Goal: Task Accomplishment & Management: Manage account settings

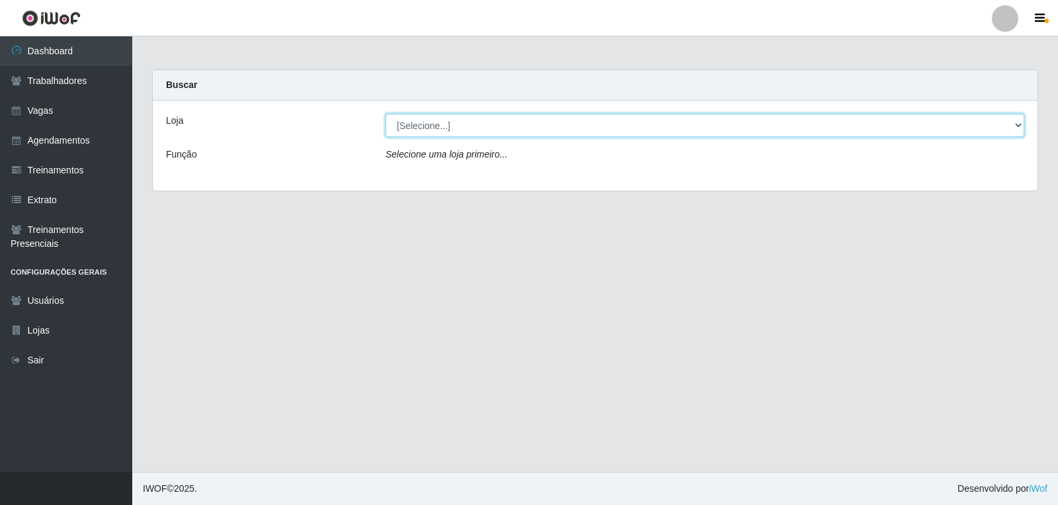
click at [459, 134] on select "[Selecione...] Leite Clan - Bayeux" at bounding box center [704, 125] width 639 height 23
select select "452"
click at [385, 114] on select "[Selecione...] Leite Clan - Bayeux" at bounding box center [704, 125] width 639 height 23
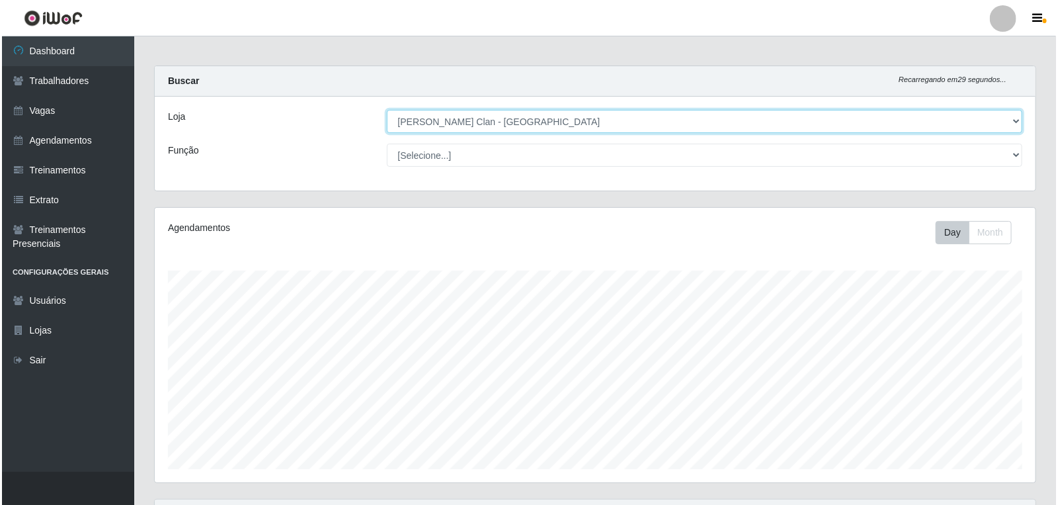
scroll to position [276, 0]
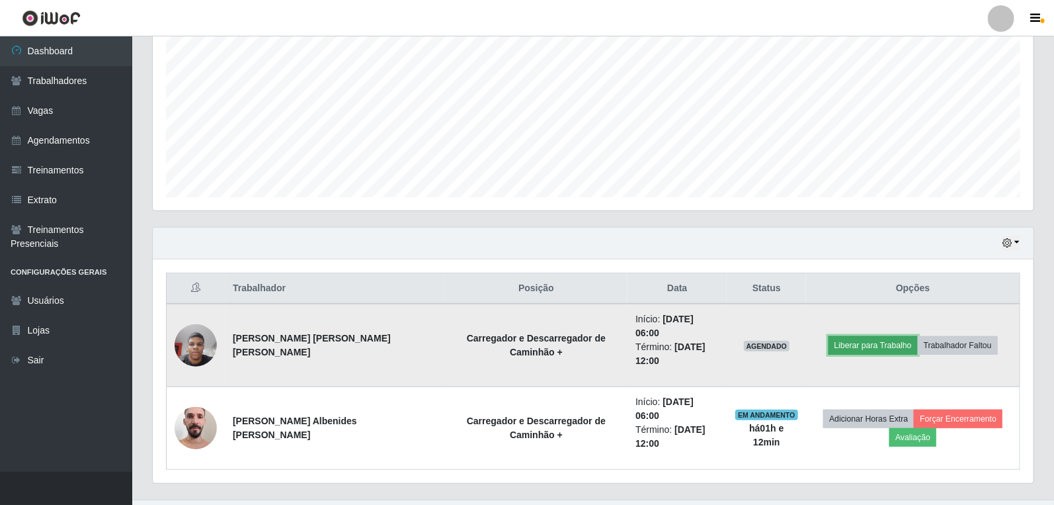
click at [860, 336] on button "Liberar para Trabalho" at bounding box center [873, 345] width 89 height 19
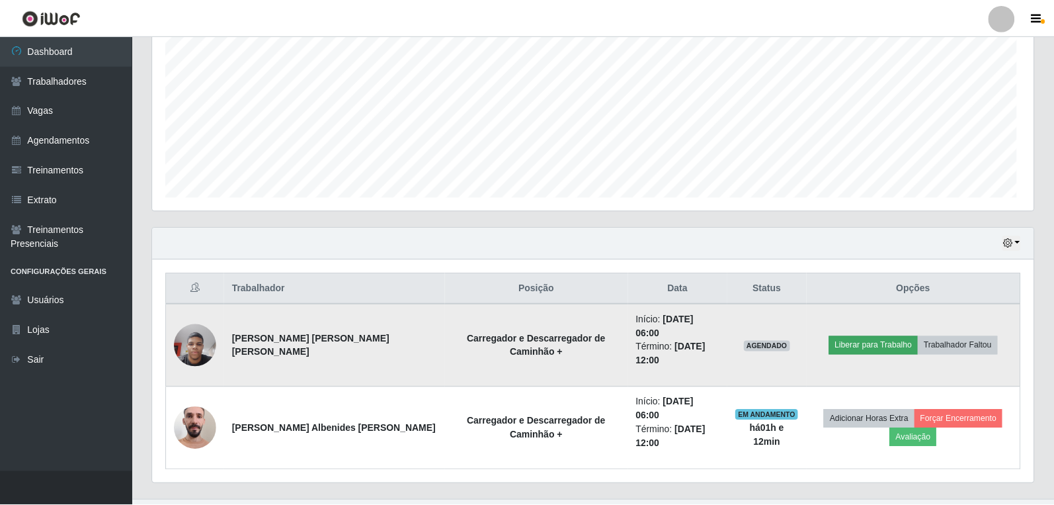
scroll to position [274, 873]
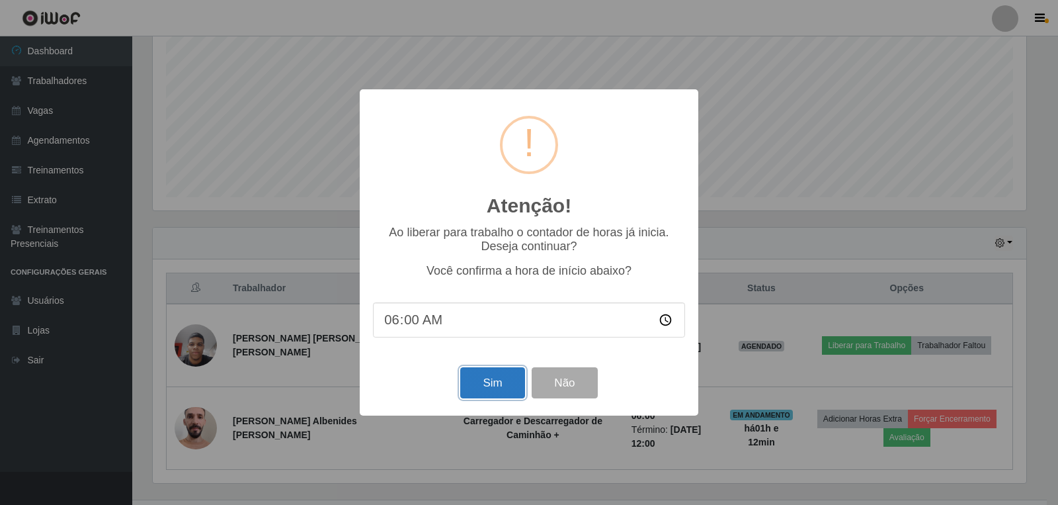
click at [484, 373] on button "Sim" at bounding box center [492, 382] width 64 height 31
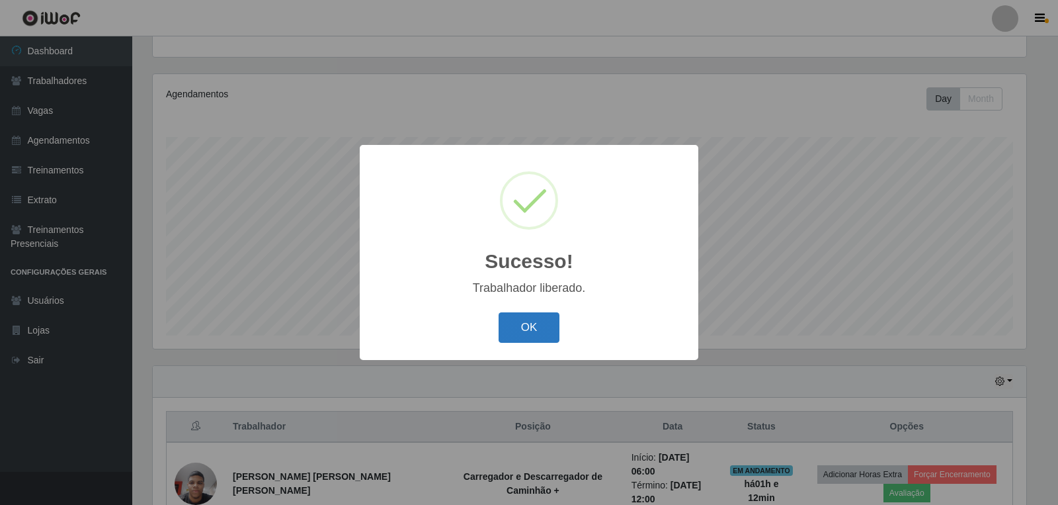
click at [537, 332] on button "OK" at bounding box center [529, 327] width 61 height 31
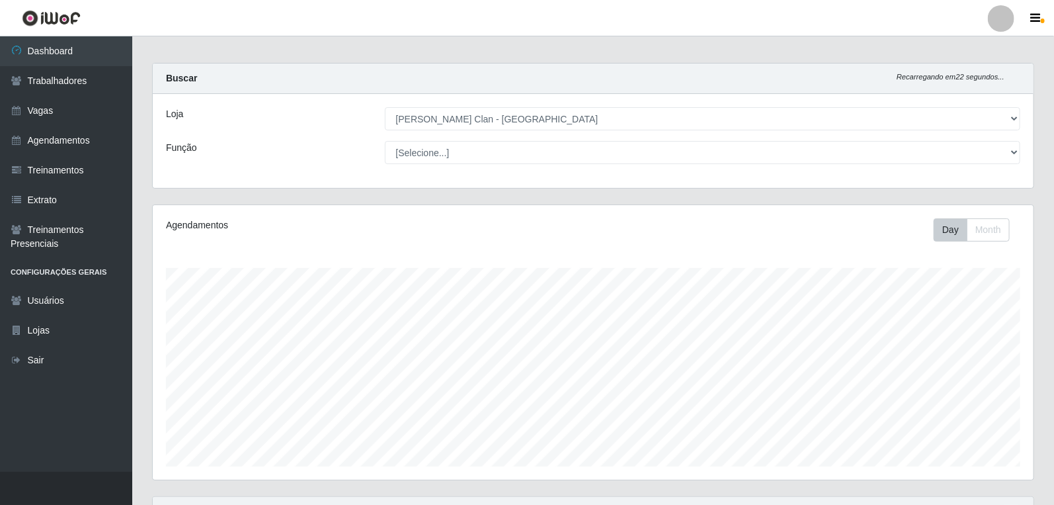
scroll to position [0, 0]
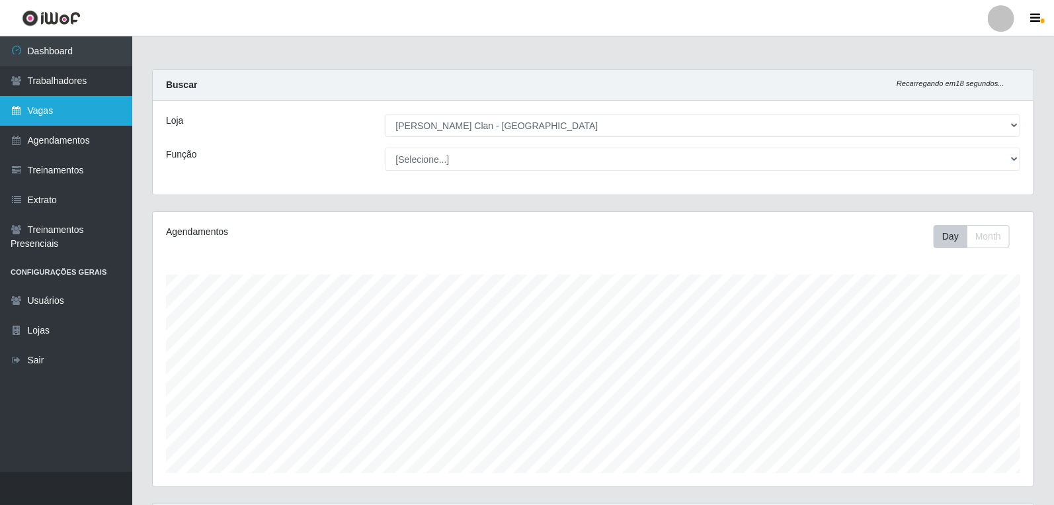
click at [56, 104] on link "Vagas" at bounding box center [66, 111] width 132 height 30
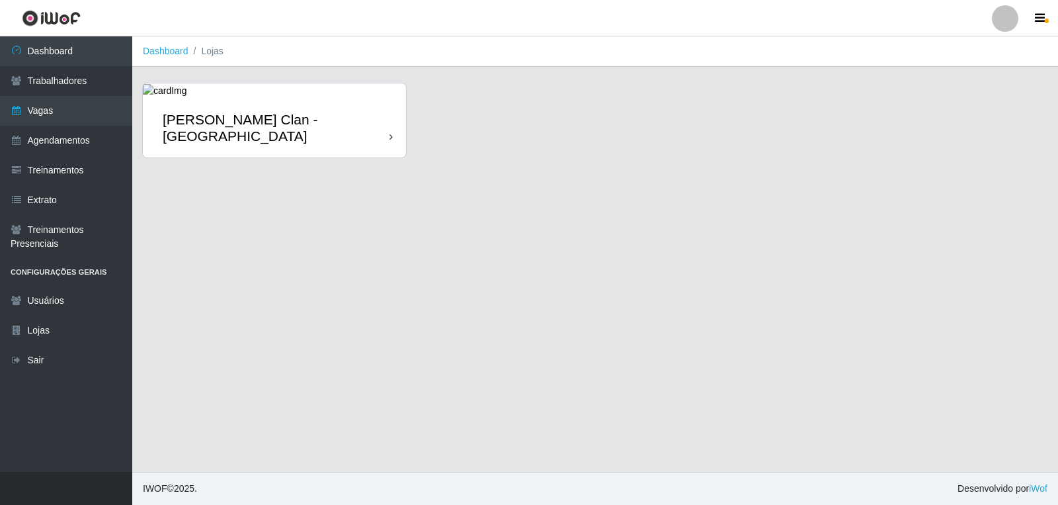
click at [325, 107] on div "[PERSON_NAME] Clan - [GEOGRAPHIC_DATA]" at bounding box center [274, 128] width 263 height 60
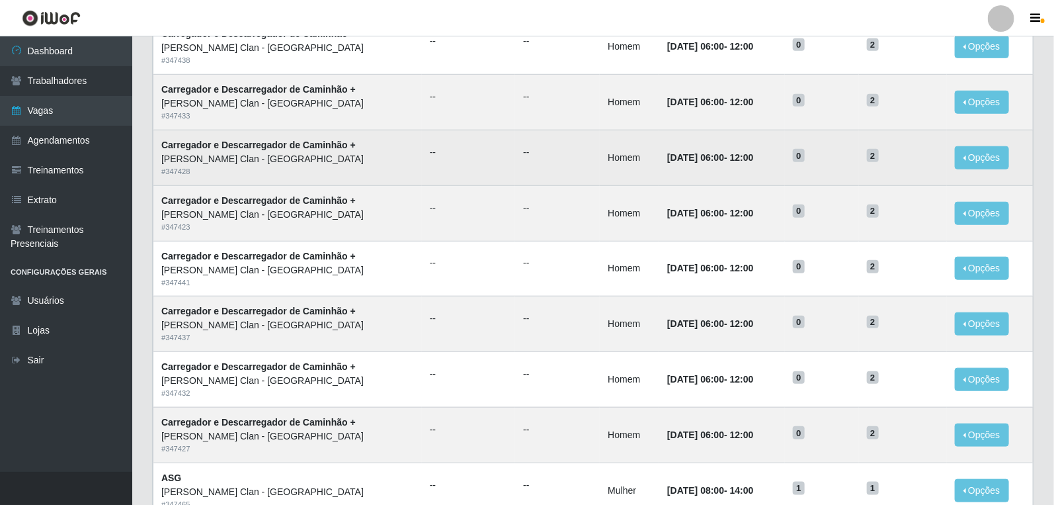
scroll to position [616, 0]
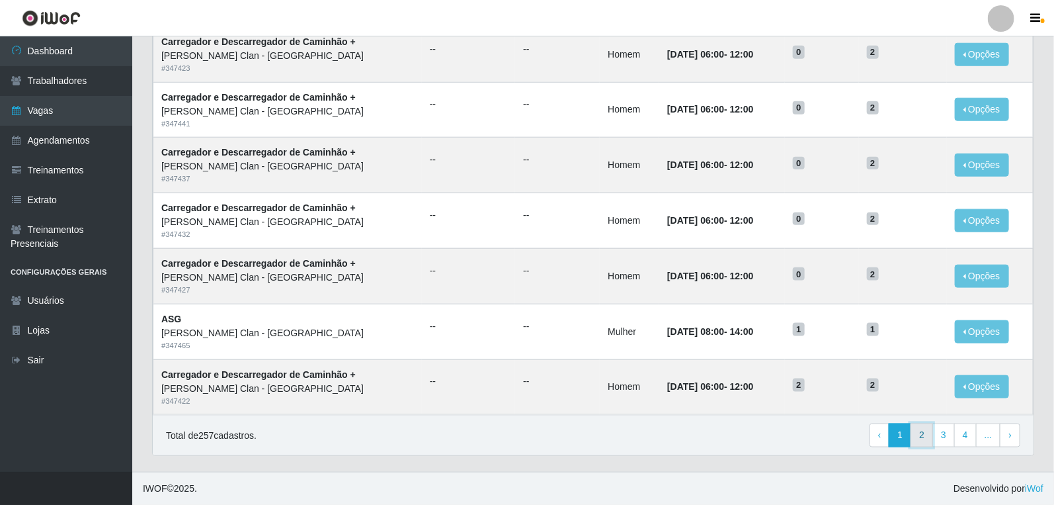
click at [922, 445] on link "2" at bounding box center [922, 435] width 22 height 24
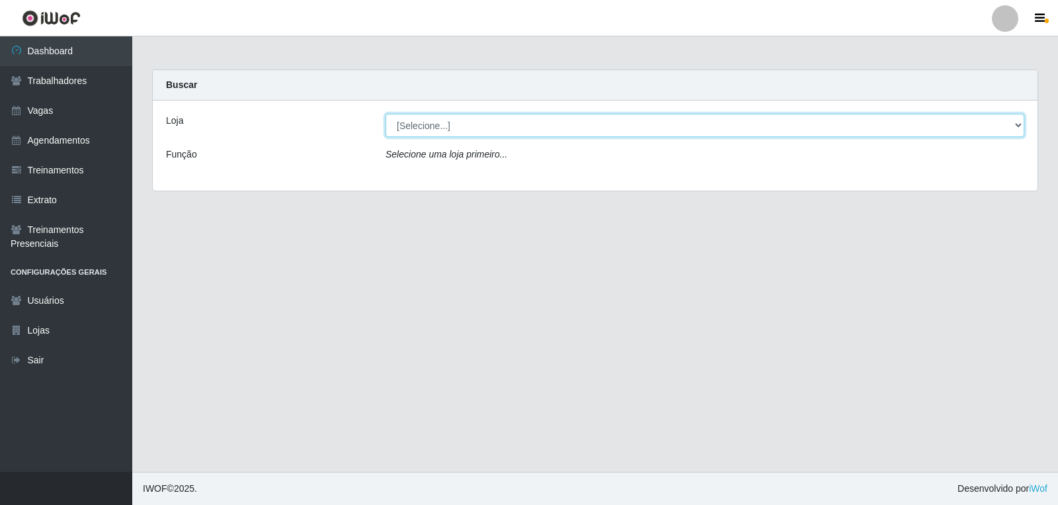
click at [471, 130] on select "[Selecione...] Leite Clan - Bayeux" at bounding box center [704, 125] width 639 height 23
select select "452"
click at [385, 114] on select "[Selecione...] Leite Clan - Bayeux" at bounding box center [704, 125] width 639 height 23
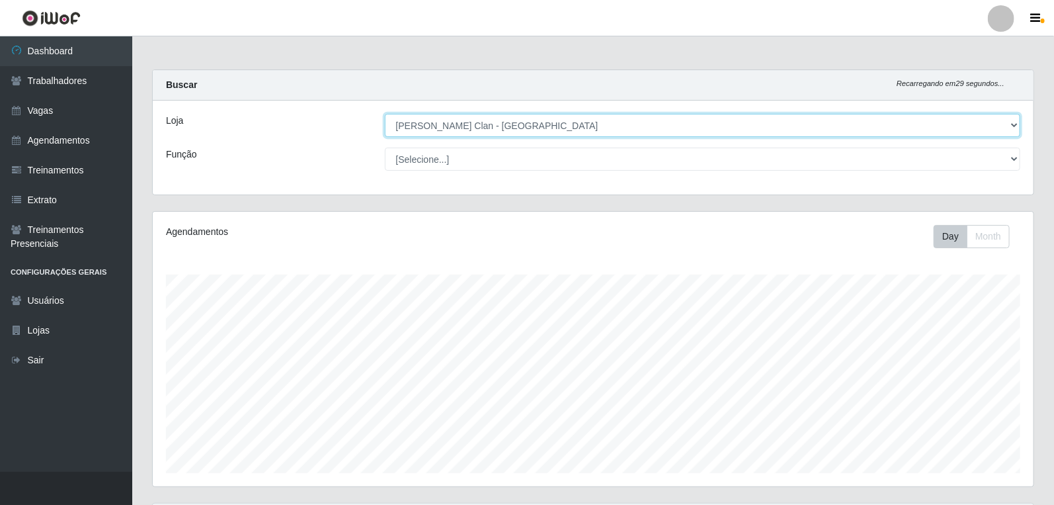
scroll to position [276, 0]
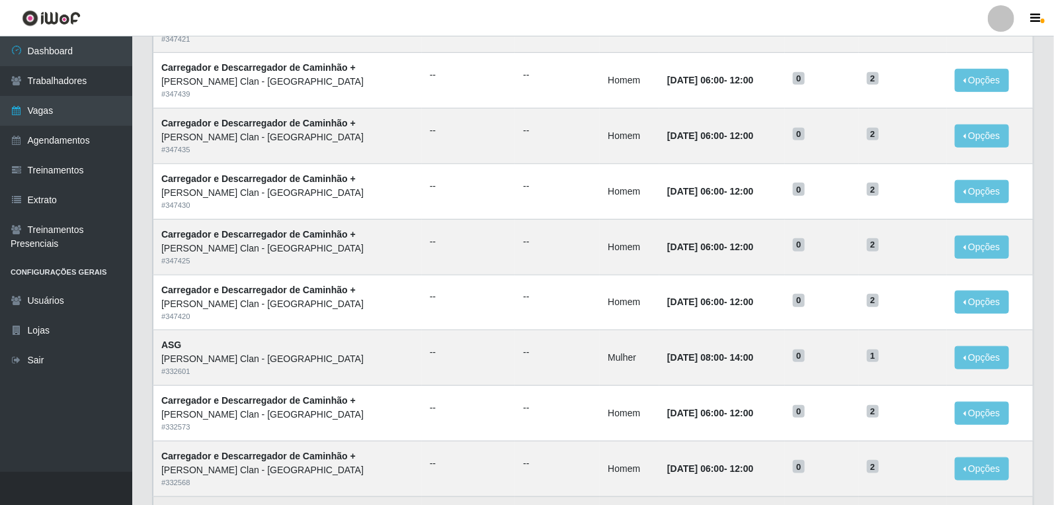
scroll to position [616, 0]
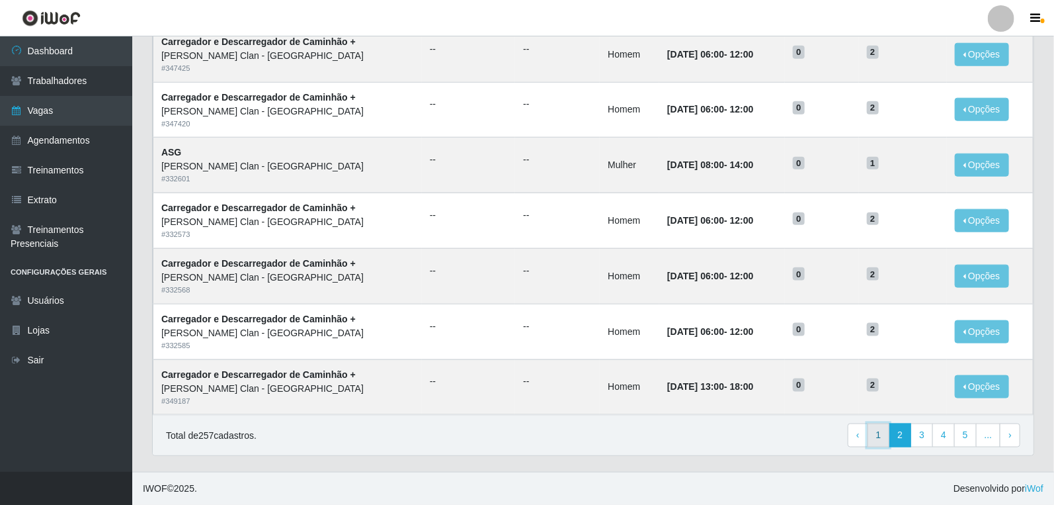
click at [887, 437] on link "1" at bounding box center [879, 435] width 22 height 24
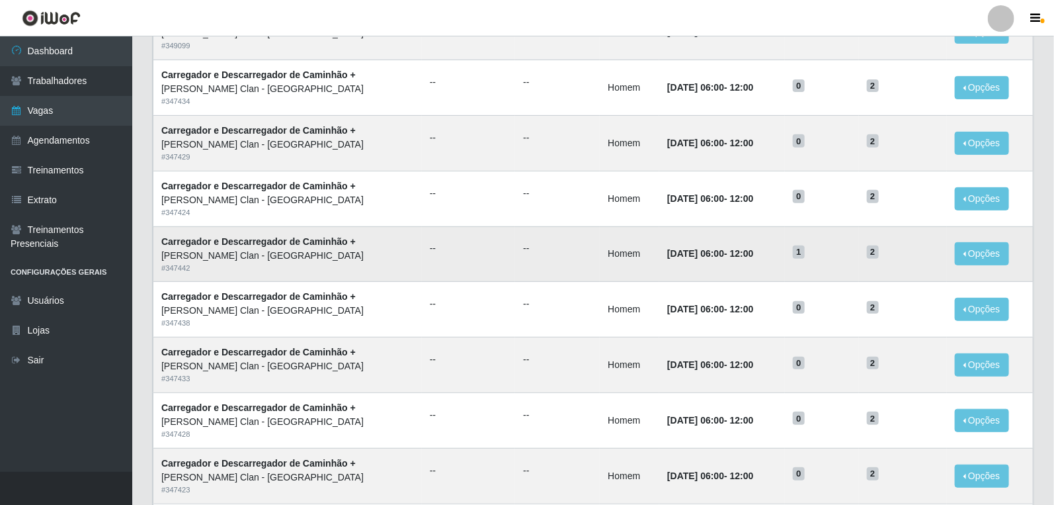
scroll to position [220, 0]
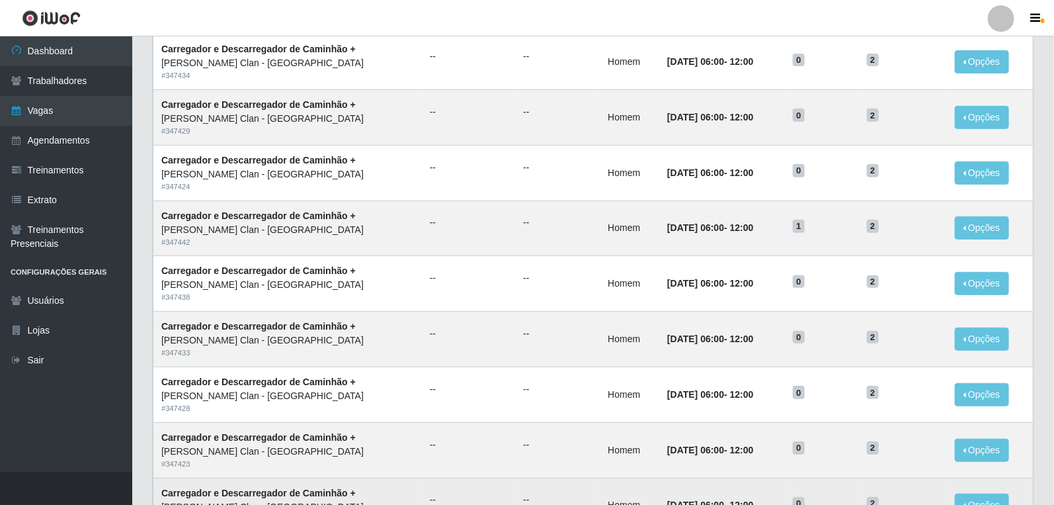
drag, startPoint x: 886, startPoint y: 446, endPoint x: 887, endPoint y: 501, distance: 54.2
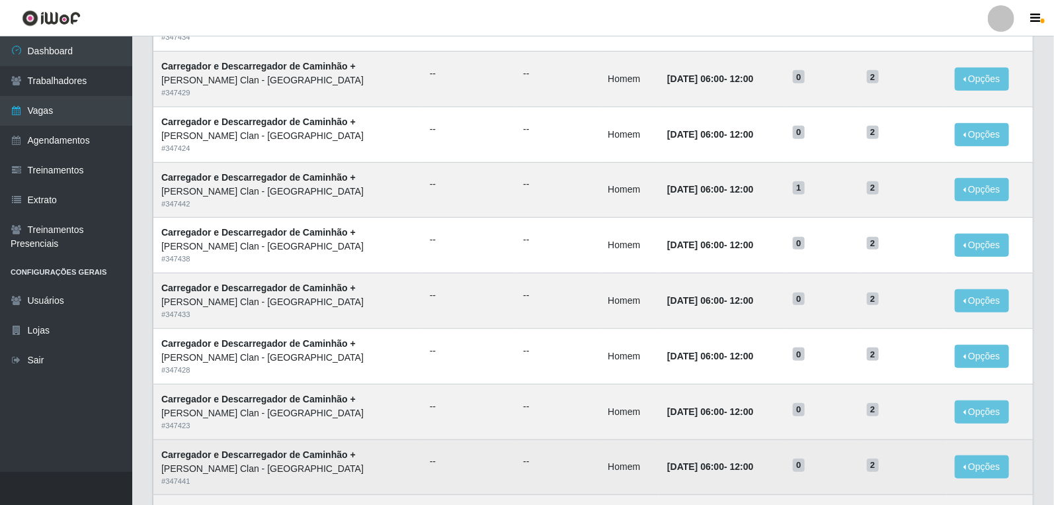
scroll to position [294, 0]
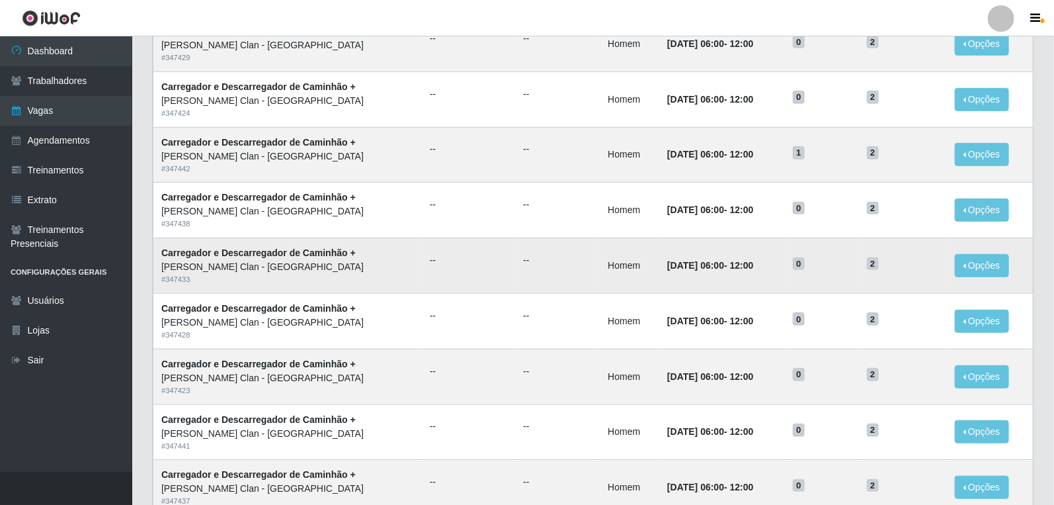
drag, startPoint x: 887, startPoint y: 501, endPoint x: 1028, endPoint y: 292, distance: 251.4
click at [1028, 292] on td "Opções Editar" at bounding box center [990, 266] width 87 height 56
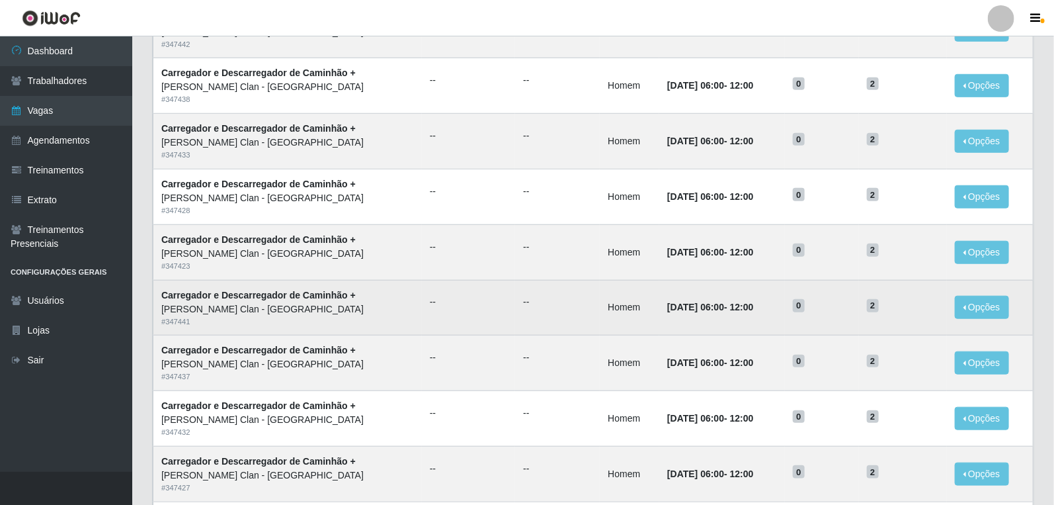
scroll to position [616, 0]
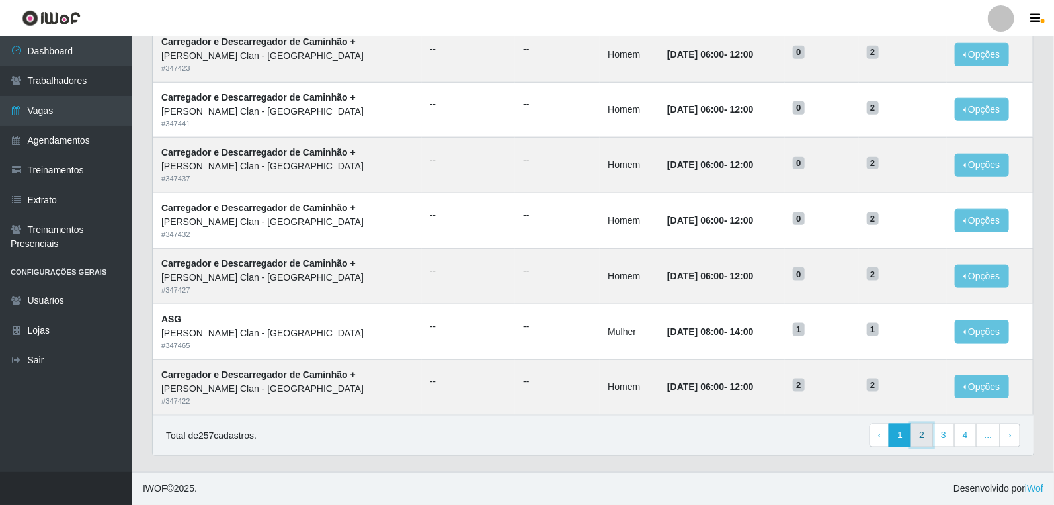
click at [921, 438] on link "2" at bounding box center [922, 435] width 22 height 24
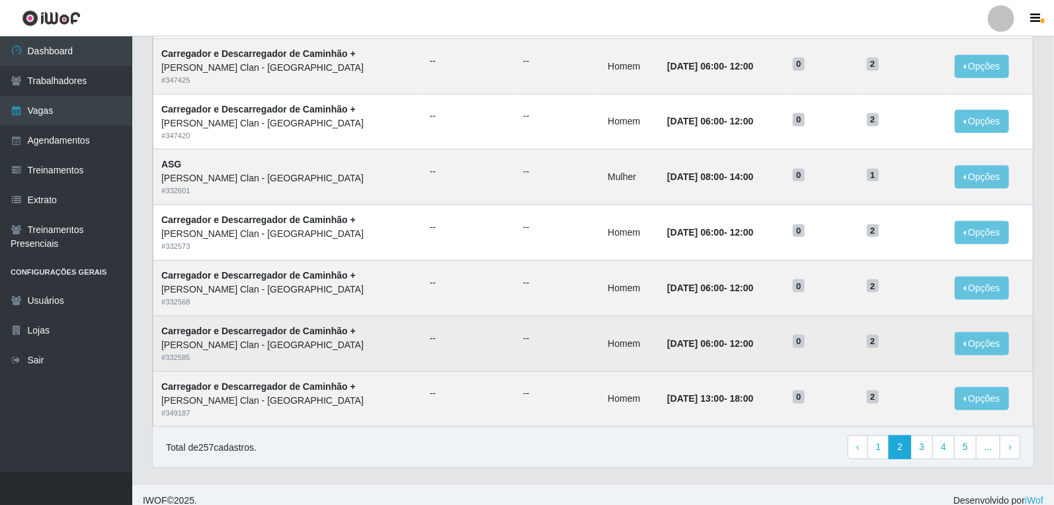
scroll to position [616, 0]
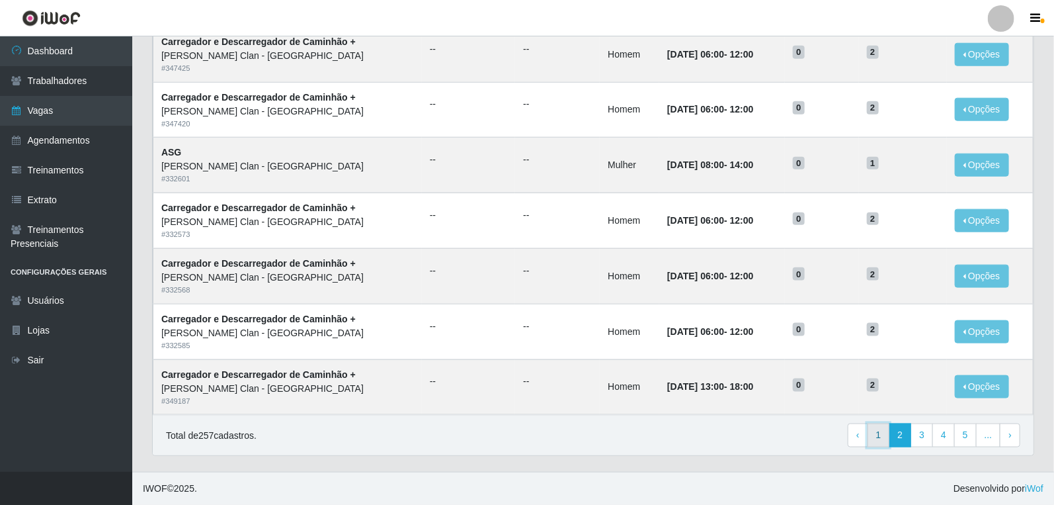
click at [883, 435] on link "1" at bounding box center [879, 435] width 22 height 24
